Goal: Task Accomplishment & Management: Complete application form

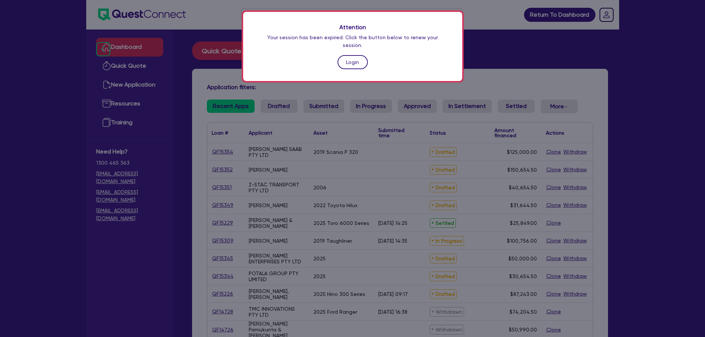
click at [344, 55] on link "Login" at bounding box center [353, 62] width 30 height 14
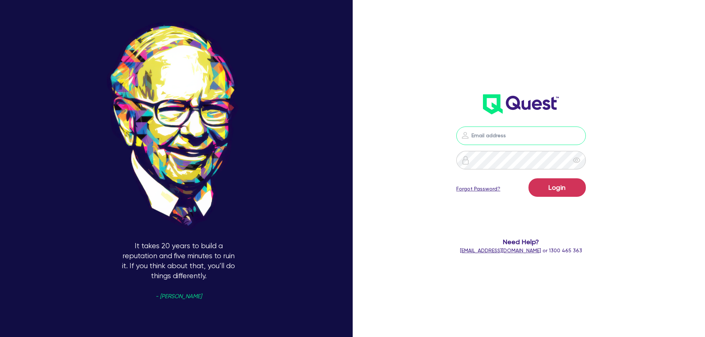
click at [509, 140] on input "email" at bounding box center [522, 136] width 130 height 19
type input "[EMAIL_ADDRESS][PERSON_NAME][DOMAIN_NAME]"
click at [559, 184] on button "Login" at bounding box center [557, 187] width 57 height 19
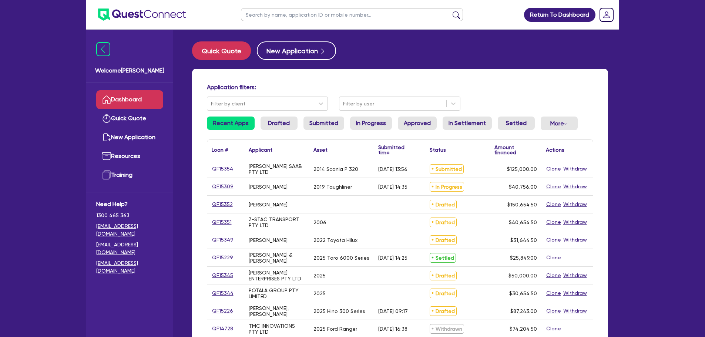
click at [311, 16] on input "text" at bounding box center [352, 14] width 222 height 13
click at [451, 11] on button "submit" at bounding box center [457, 16] width 12 height 10
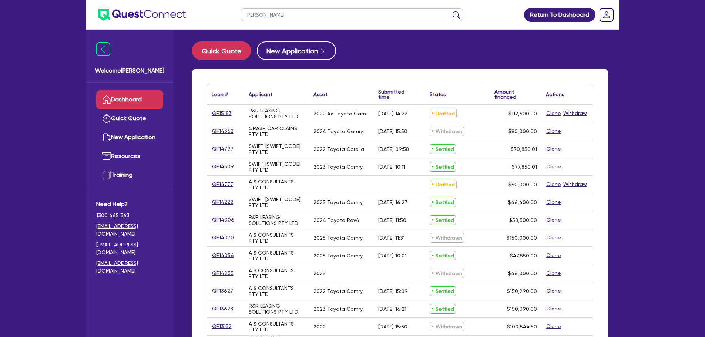
click at [451, 11] on button "submit" at bounding box center [457, 16] width 12 height 10
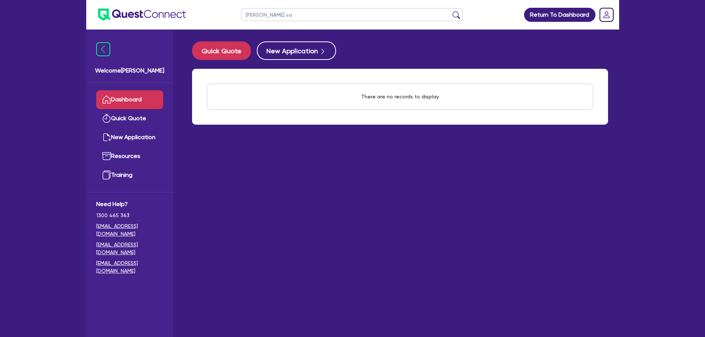
type input "aamir sa"
click at [451, 11] on button "submit" at bounding box center [457, 16] width 12 height 10
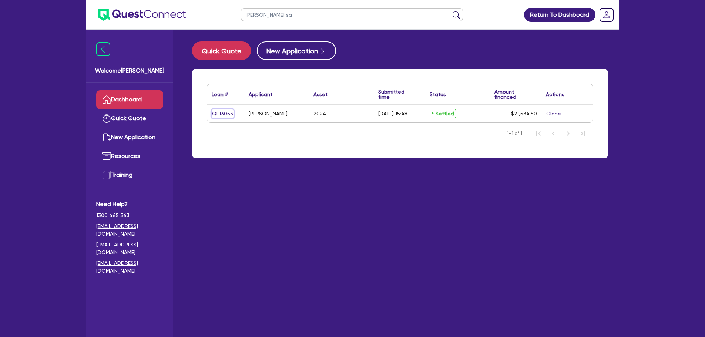
click at [224, 114] on link "QF13053" at bounding box center [223, 114] width 22 height 9
select select "TERTIARY_ASSETS"
select select "OTHER_TERTIARY"
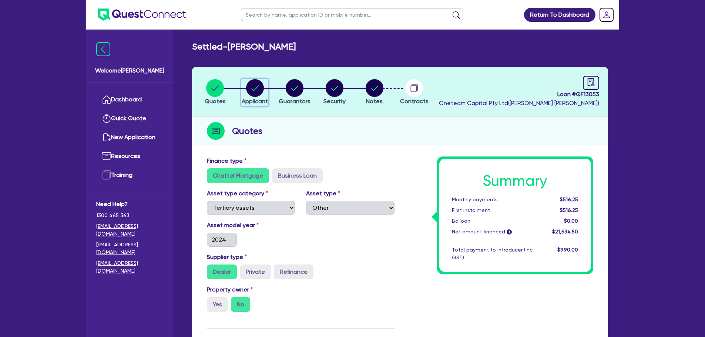
click at [256, 93] on circle "button" at bounding box center [255, 88] width 18 height 18
select select "SOLE_TRADER"
select select "ADMINISTRATIVE_SUPPORT"
select select "DOMESTIC_COMMERCIAL_CLEANING"
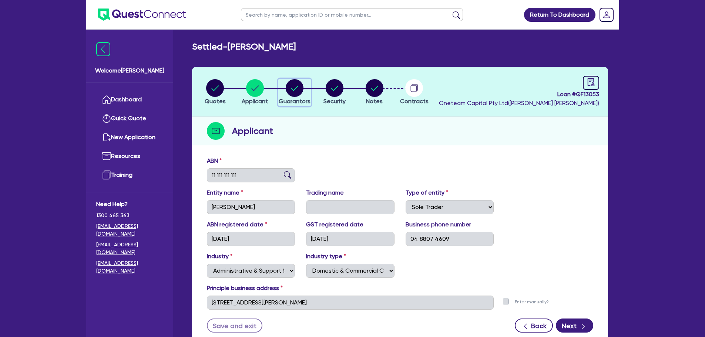
click at [280, 94] on div "button" at bounding box center [295, 88] width 32 height 18
select select "MR"
select select "NSW"
select select "SINGLE"
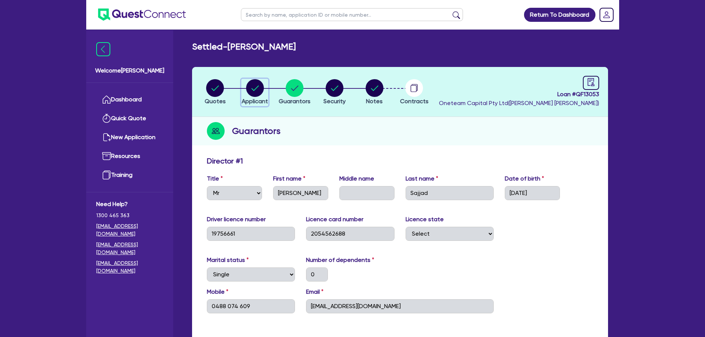
click at [256, 93] on circle "button" at bounding box center [255, 88] width 18 height 18
select select "SOLE_TRADER"
select select "ADMINISTRATIVE_SUPPORT"
select select "DOMESTIC_COMMERCIAL_CLEANING"
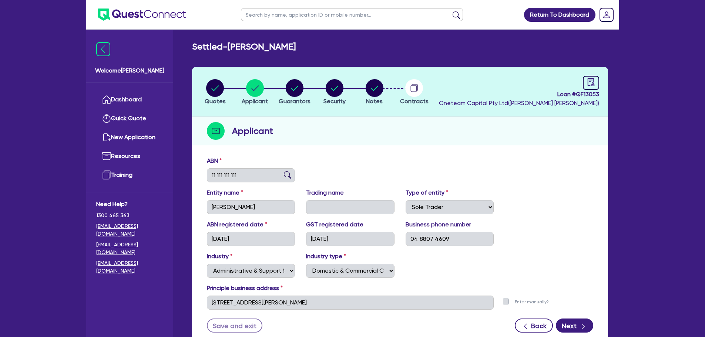
click at [229, 91] on li "Quotes" at bounding box center [216, 92] width 40 height 26
click at [222, 91] on circle "button" at bounding box center [215, 88] width 18 height 18
select select "TERTIARY_ASSETS"
select select "OTHER_TERTIARY"
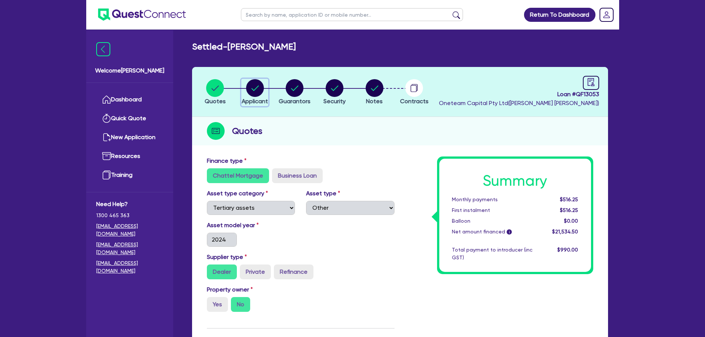
click at [258, 89] on circle "button" at bounding box center [255, 88] width 18 height 18
select select "SOLE_TRADER"
select select "ADMINISTRATIVE_SUPPORT"
select select "DOMESTIC_COMMERCIAL_CLEANING"
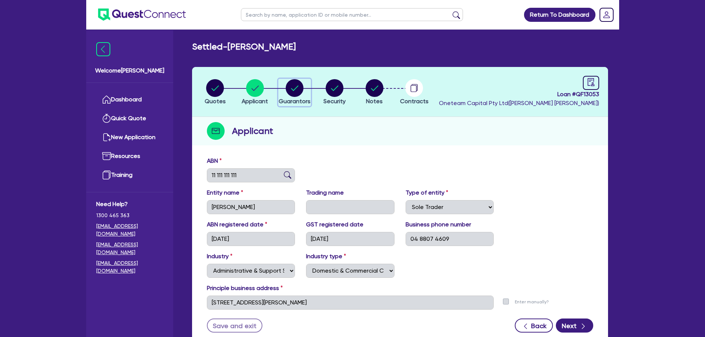
click at [295, 87] on circle "button" at bounding box center [295, 88] width 18 height 18
select select "MR"
select select "NSW"
select select "SINGLE"
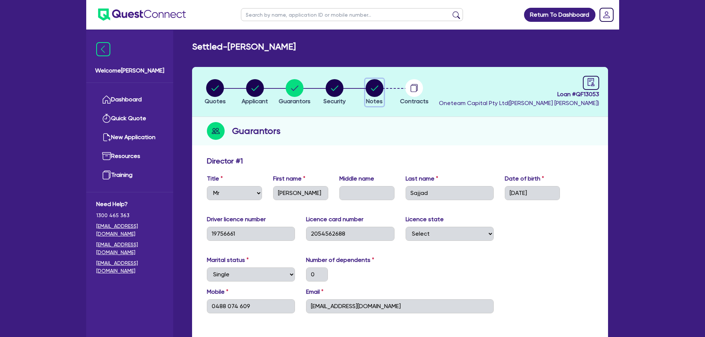
click at [373, 89] on icon "button" at bounding box center [374, 88] width 7 height 5
select select "Other"
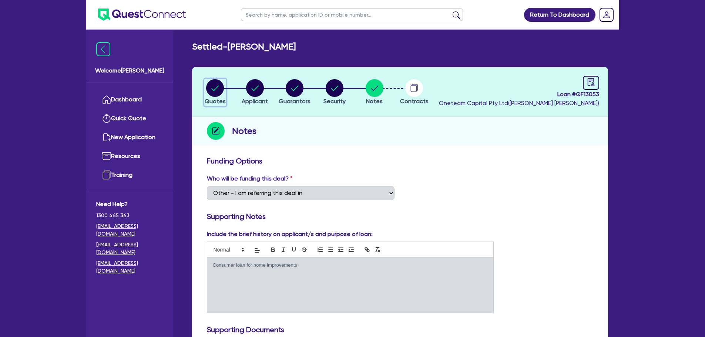
click at [211, 88] on circle "button" at bounding box center [215, 88] width 18 height 18
select select "TERTIARY_ASSETS"
select select "OTHER_TERTIARY"
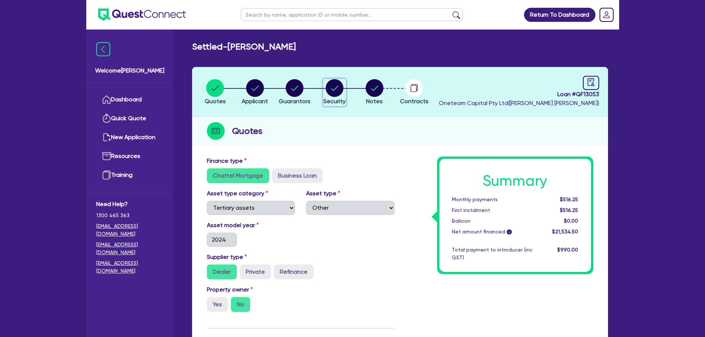
click at [333, 88] on circle "button" at bounding box center [335, 88] width 18 height 18
select select "TERTIARY_ASSETS"
select select "OTHER_TERTIARY"
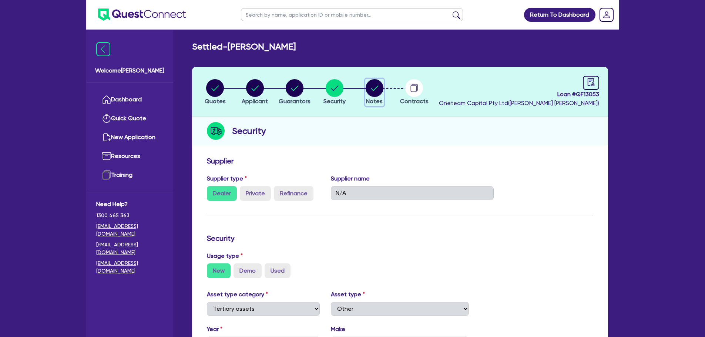
click at [379, 94] on circle "button" at bounding box center [375, 88] width 18 height 18
select select "Other"
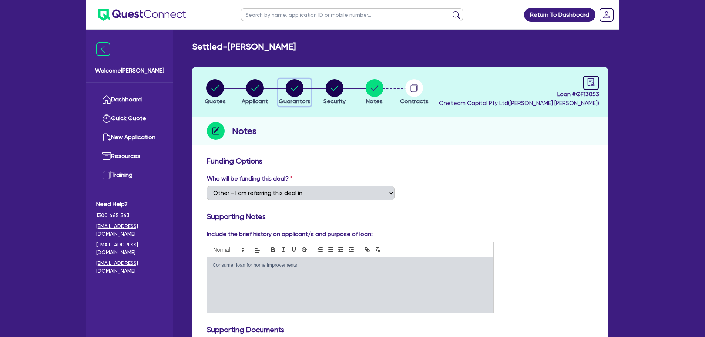
click at [294, 84] on circle "button" at bounding box center [295, 88] width 18 height 18
select select "MR"
select select "NSW"
select select "SINGLE"
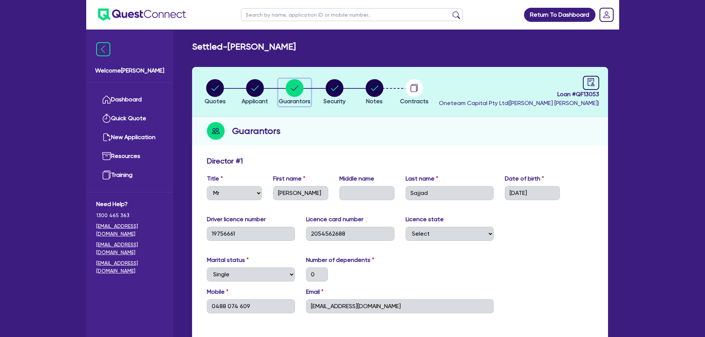
scroll to position [37, 0]
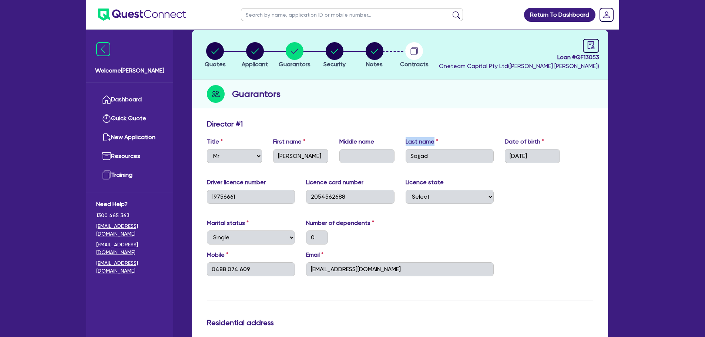
drag, startPoint x: 436, startPoint y: 138, endPoint x: 394, endPoint y: 136, distance: 42.3
click at [487, 128] on div "Director # 1" at bounding box center [400, 126] width 398 height 12
drag, startPoint x: 543, startPoint y: 139, endPoint x: 481, endPoint y: 144, distance: 61.3
click at [481, 144] on div "Title Select Mr Mrs Ms Miss Dr First name Aamir Middle name Last name Sajjad Da…" at bounding box center [400, 153] width 398 height 32
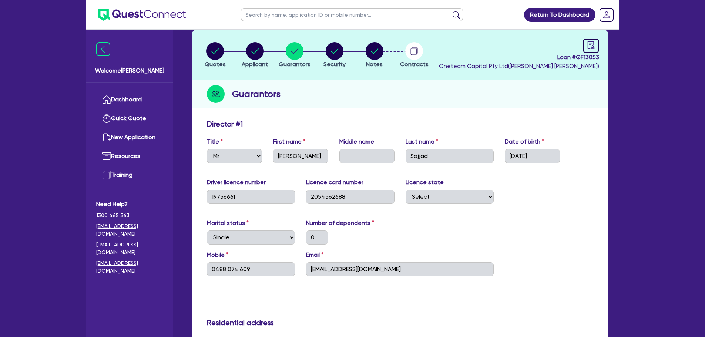
click at [493, 94] on div "Guarantors" at bounding box center [400, 94] width 416 height 29
